Goal: Transaction & Acquisition: Purchase product/service

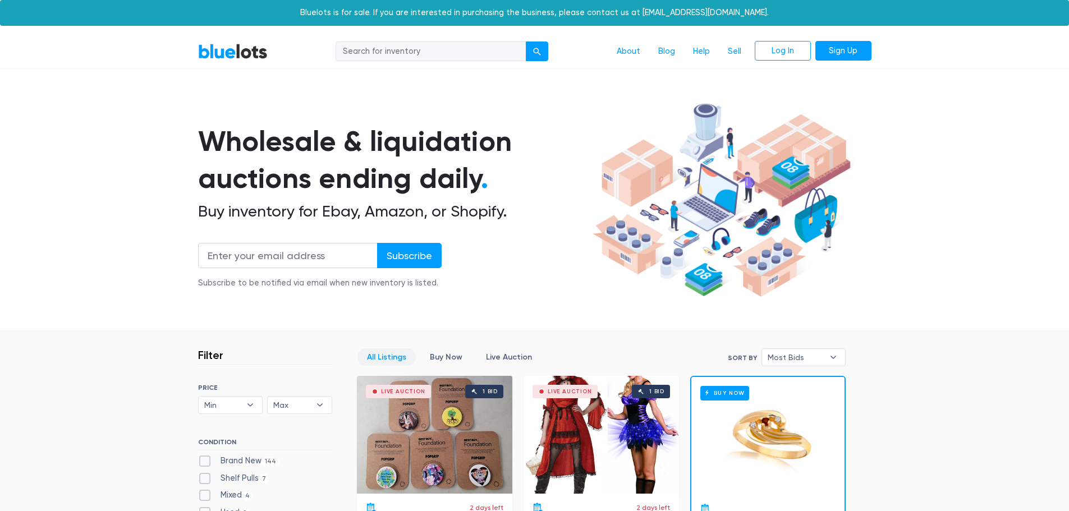
click at [959, 249] on section "Wholesale & liquidation auctions ending daily . Buy inventory for Ebay, Amazon,…" at bounding box center [534, 215] width 1069 height 234
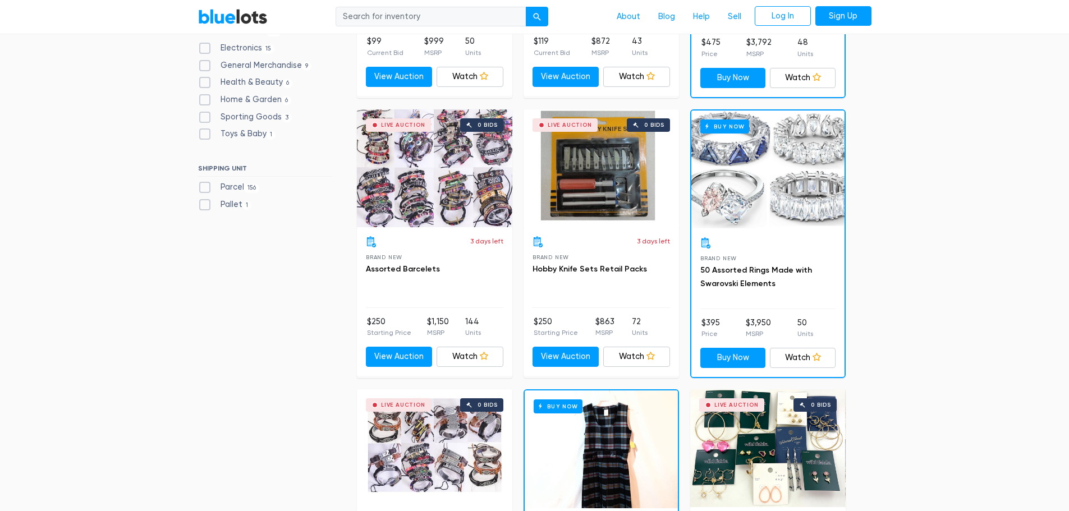
scroll to position [100, 0]
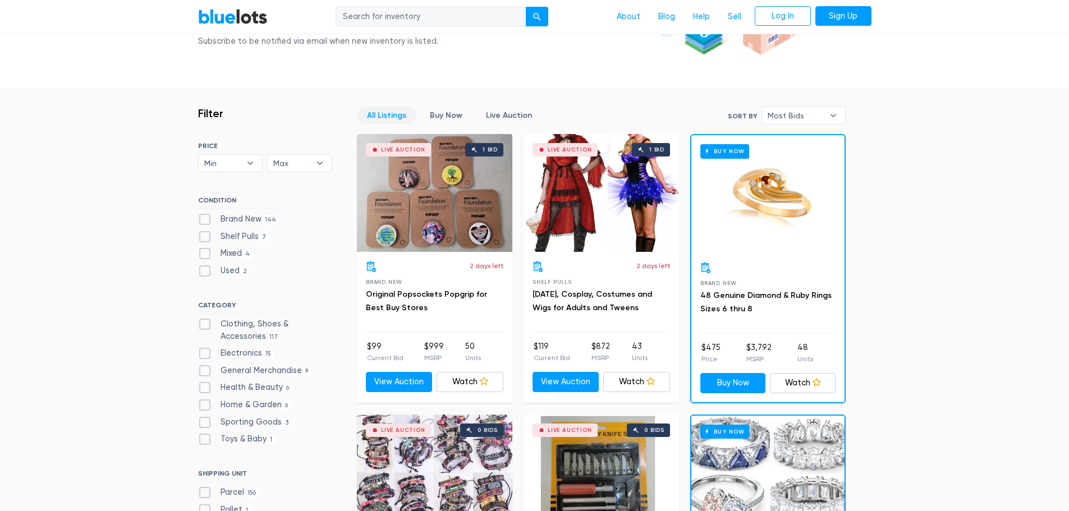
scroll to position [347, 0]
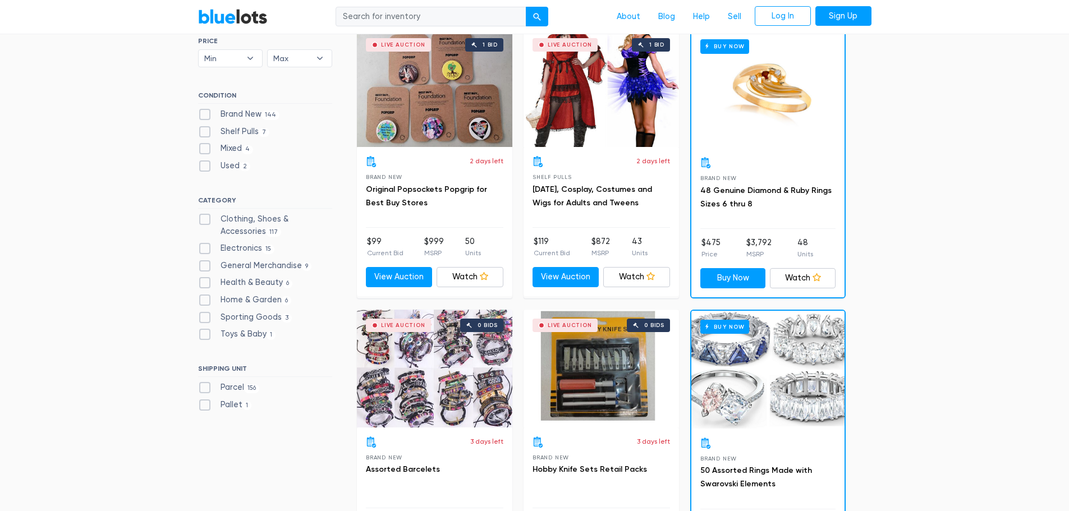
click at [232, 246] on label "Electronics 15" at bounding box center [236, 248] width 77 height 12
click at [205, 246] on input "Electronics 15" at bounding box center [201, 245] width 7 height 7
checkbox input "true"
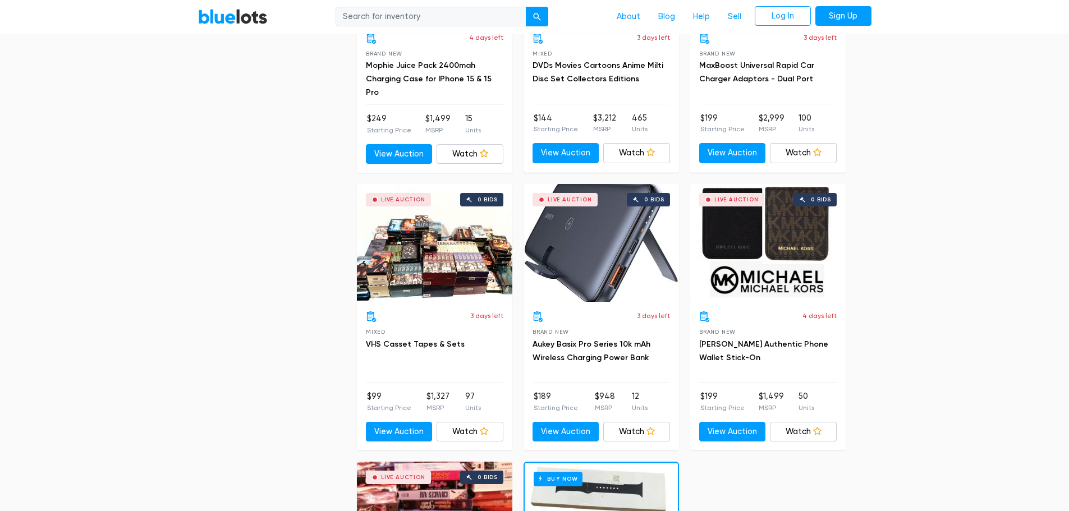
scroll to position [1610, 0]
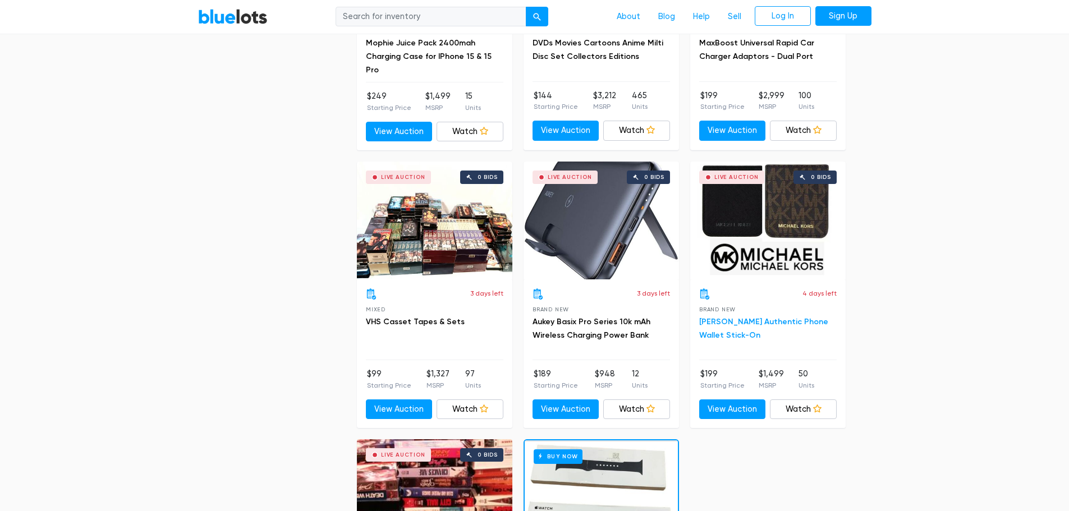
click at [792, 320] on link "Michael Kors Authentic Phone Wallet Stick-On" at bounding box center [763, 328] width 129 height 23
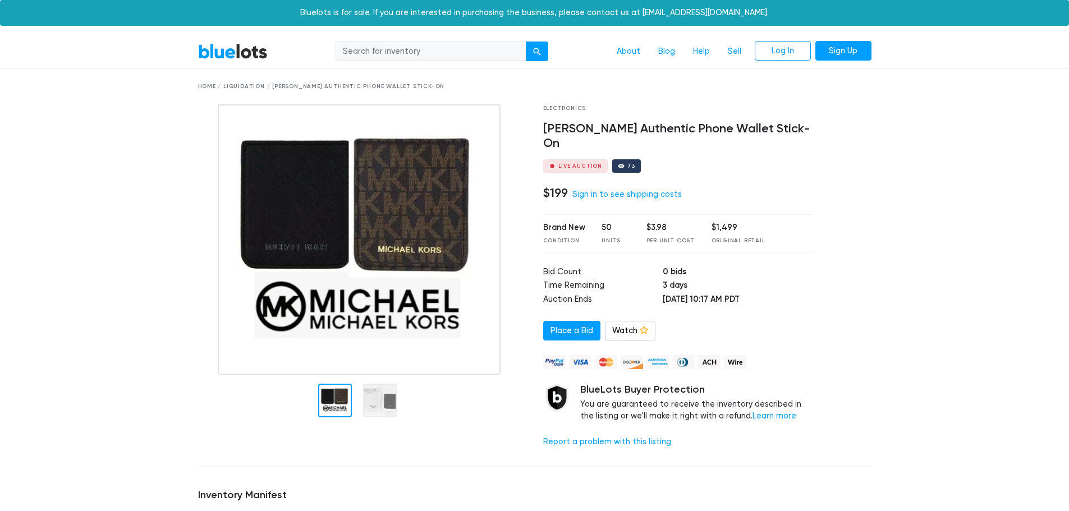
click at [257, 429] on div at bounding box center [362, 280] width 345 height 353
